Goal: Navigation & Orientation: Find specific page/section

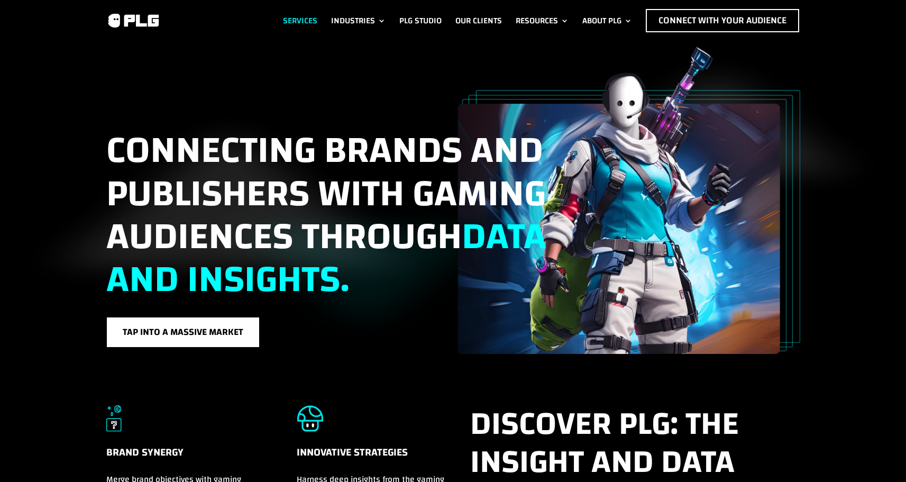
click at [301, 15] on link "Services" at bounding box center [300, 20] width 34 height 23
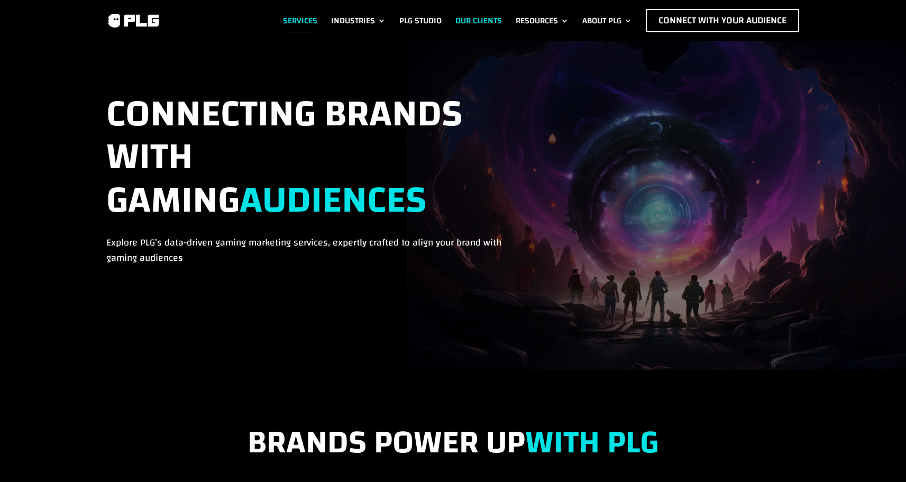
click at [460, 17] on link "Our Clients" at bounding box center [478, 20] width 47 height 23
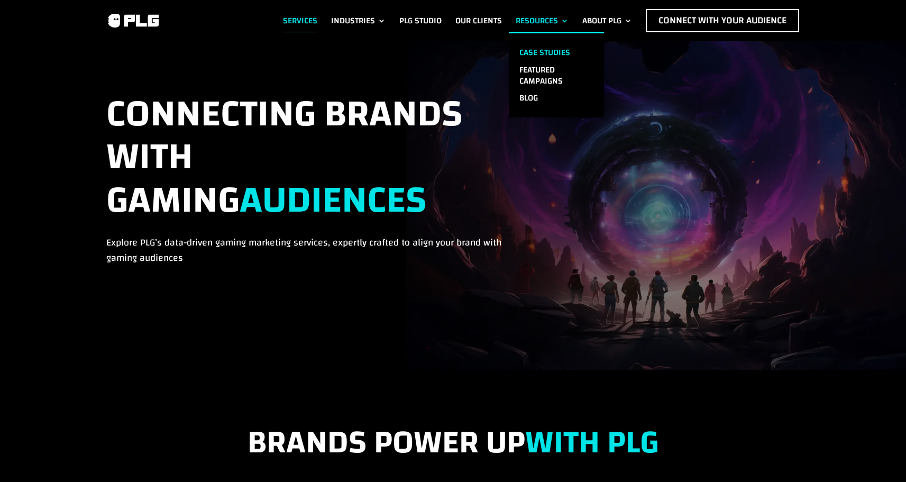
click at [529, 49] on link "Case Studies" at bounding box center [556, 52] width 95 height 17
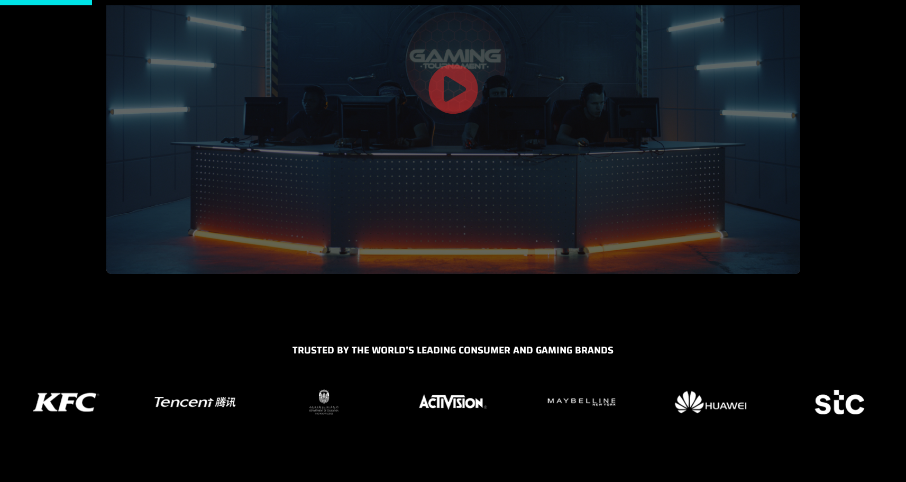
scroll to position [159, 0]
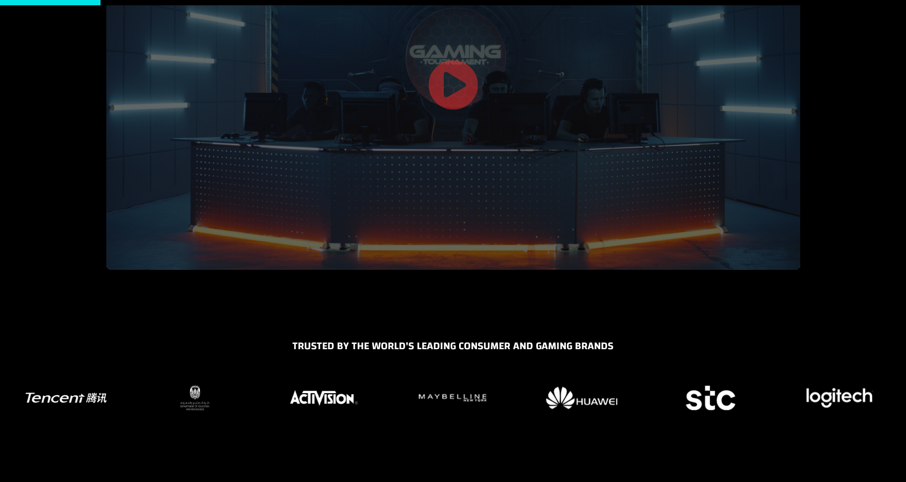
click at [485, 165] on div at bounding box center [453, 85] width 694 height 370
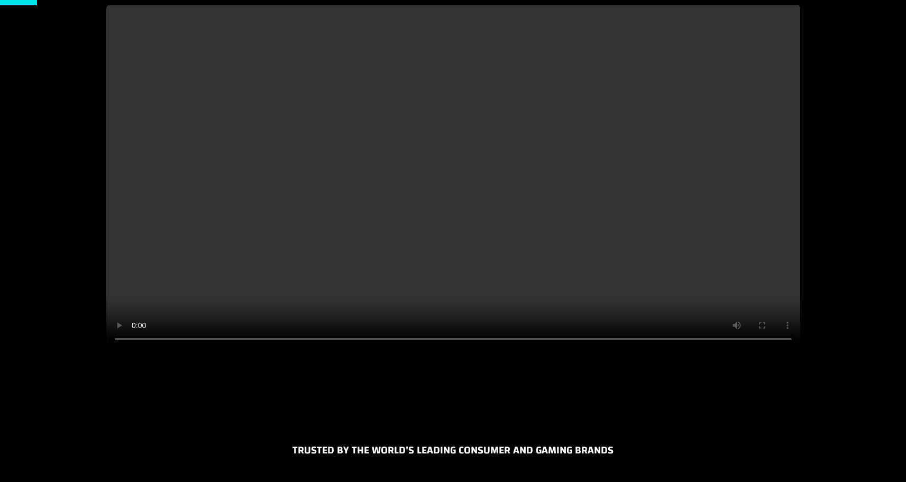
scroll to position [53, 0]
